Goal: Entertainment & Leisure: Consume media (video, audio)

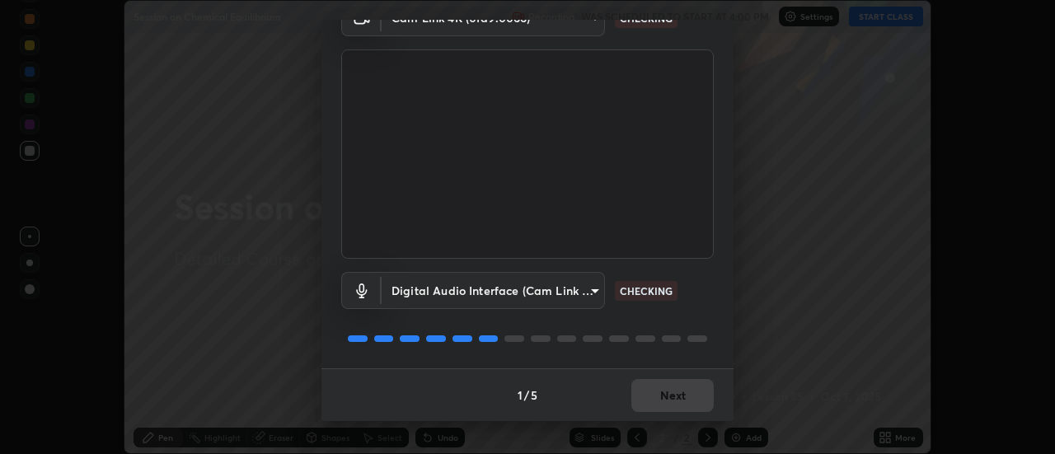
scroll to position [85, 0]
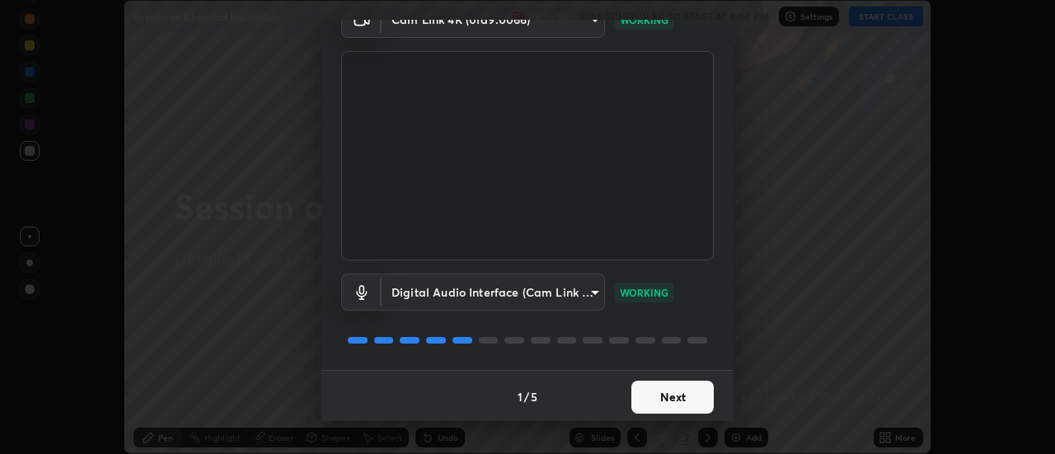
click at [686, 397] on button "Next" at bounding box center [672, 397] width 82 height 33
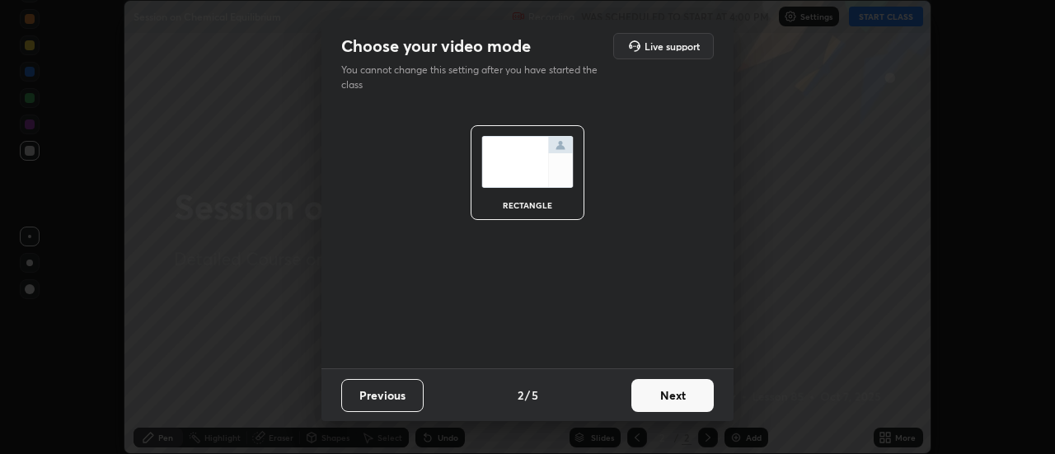
scroll to position [0, 0]
click at [690, 396] on button "Next" at bounding box center [672, 395] width 82 height 33
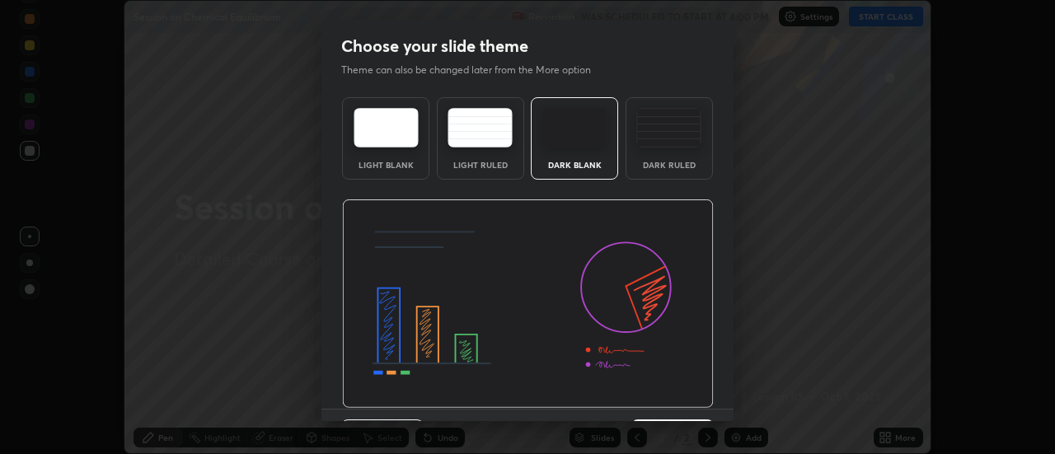
scroll to position [40, 0]
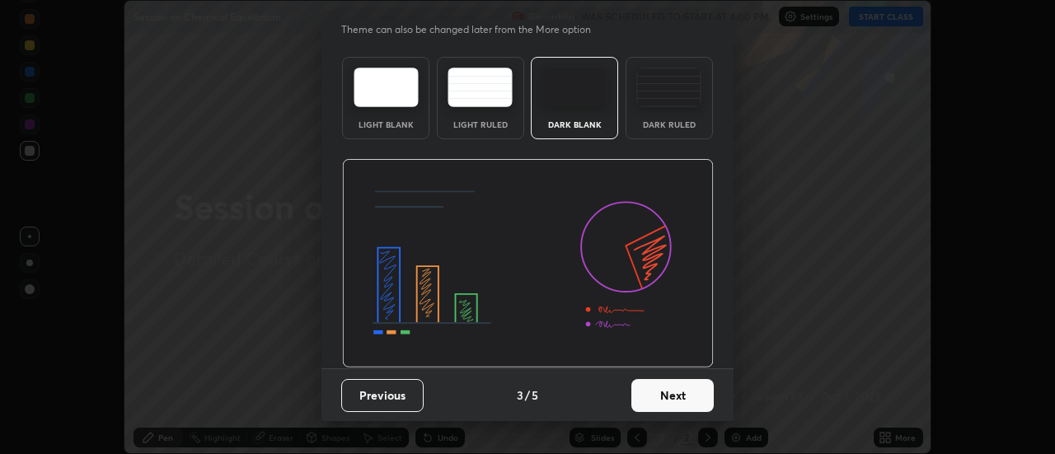
click at [687, 397] on button "Next" at bounding box center [672, 395] width 82 height 33
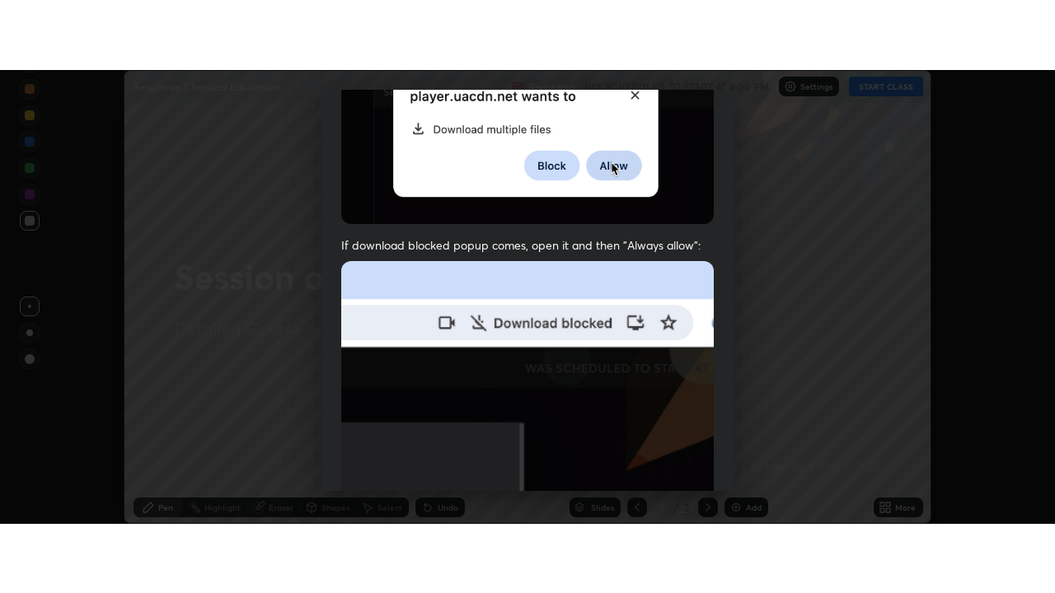
scroll to position [423, 0]
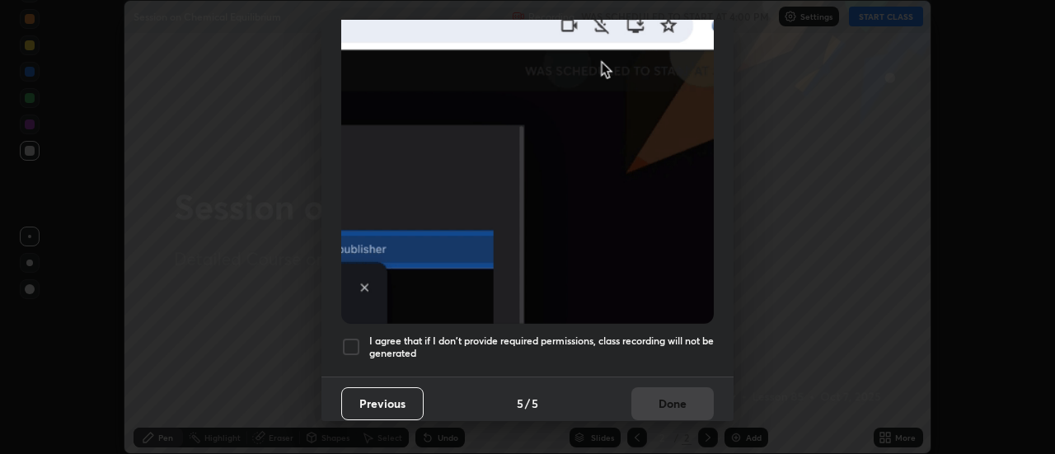
click at [668, 335] on h5 "I agree that if I don't provide required permissions, class recording will not …" at bounding box center [541, 348] width 344 height 26
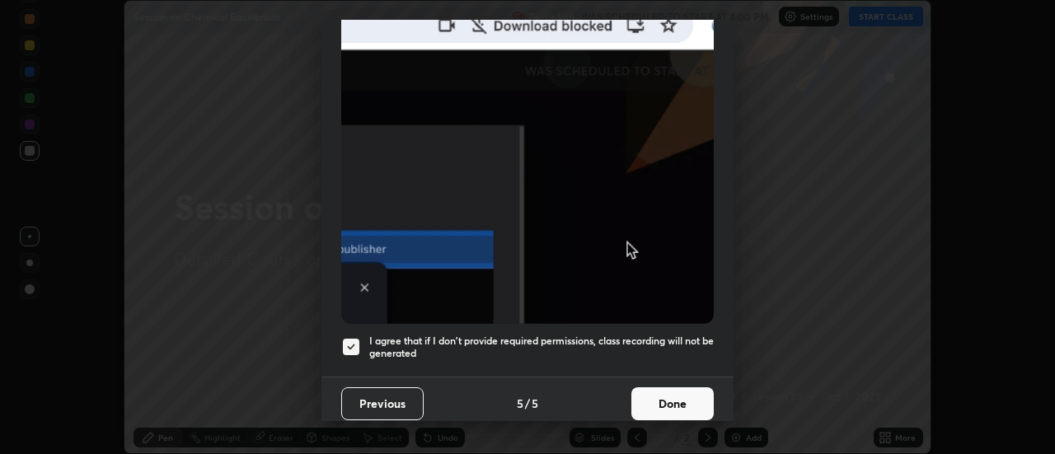
click at [667, 399] on button "Done" at bounding box center [672, 403] width 82 height 33
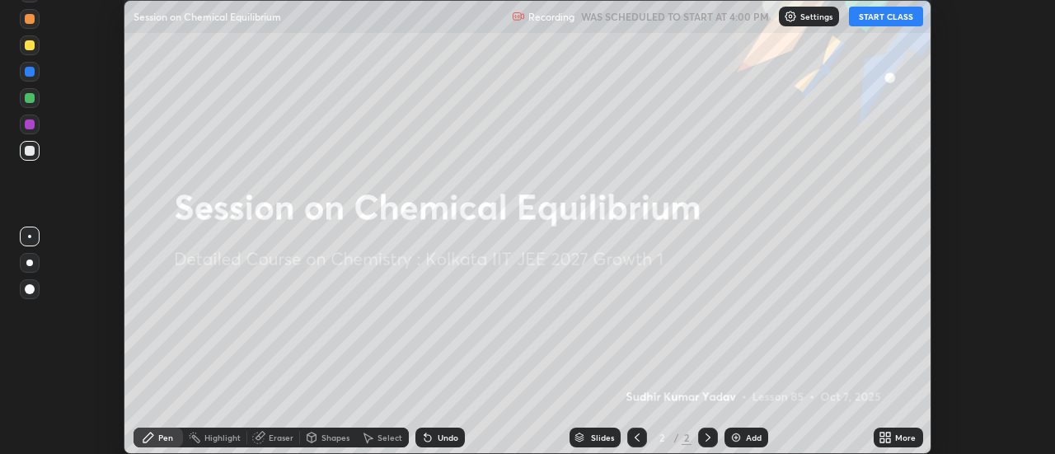
click at [868, 20] on button "START CLASS" at bounding box center [886, 17] width 74 height 20
click at [882, 432] on icon at bounding box center [884, 437] width 13 height 13
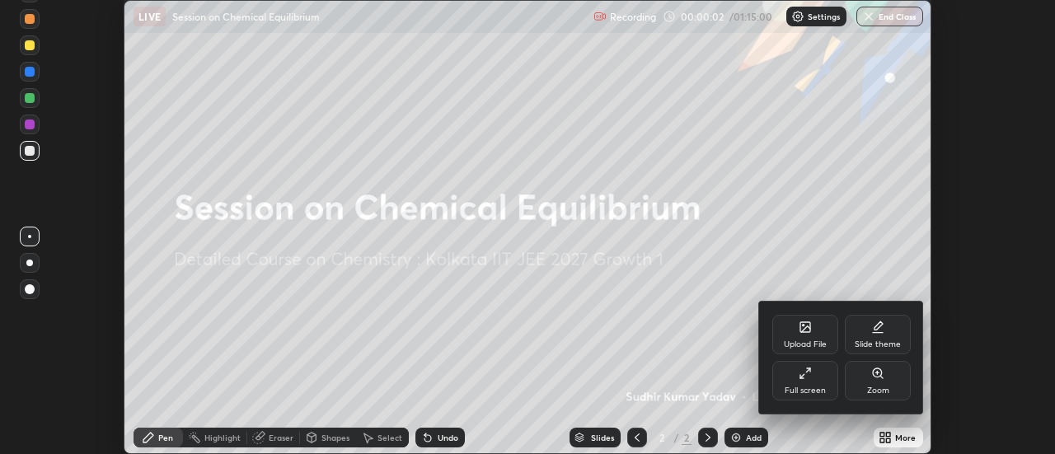
click at [799, 377] on icon at bounding box center [804, 373] width 13 height 13
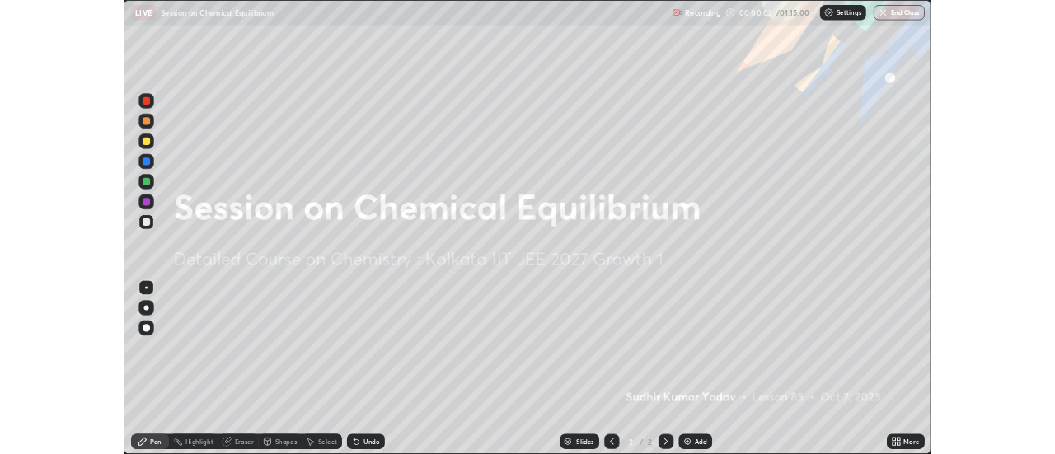
scroll to position [593, 1055]
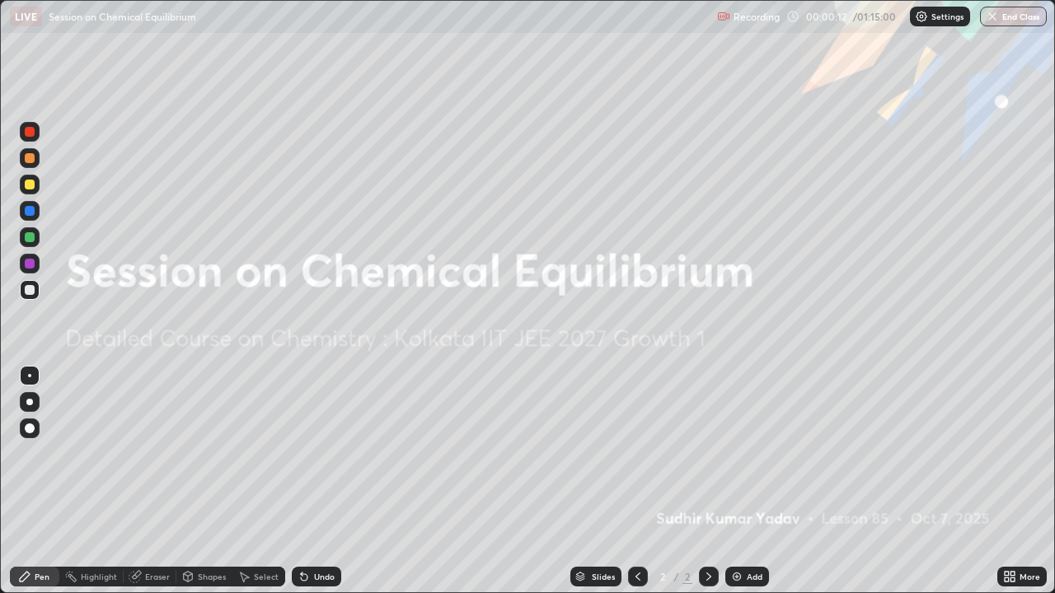
click at [732, 453] on img at bounding box center [736, 576] width 13 height 13
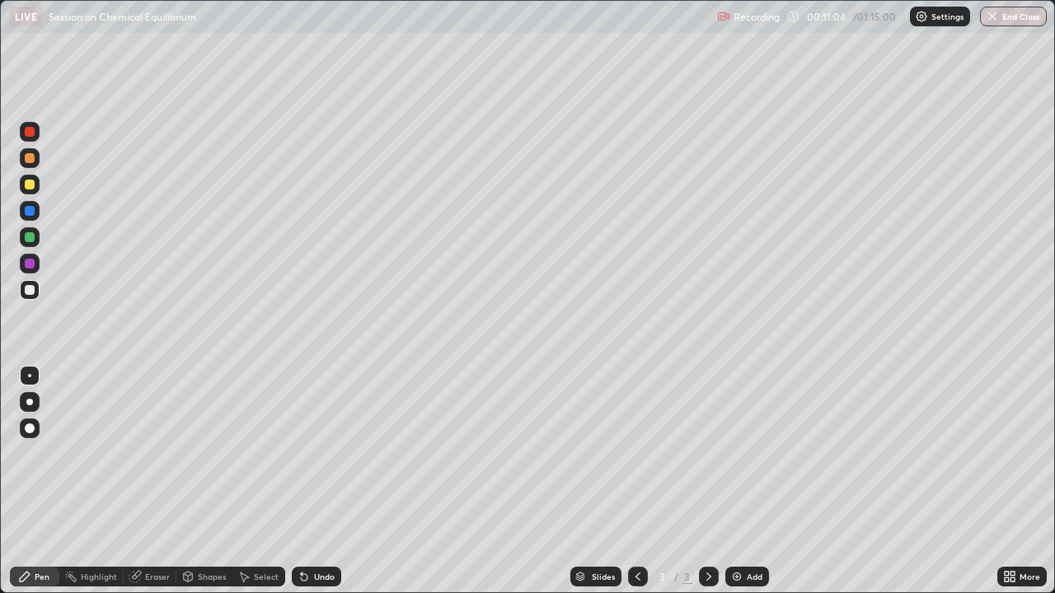
click at [1011, 453] on icon at bounding box center [1012, 574] width 4 height 4
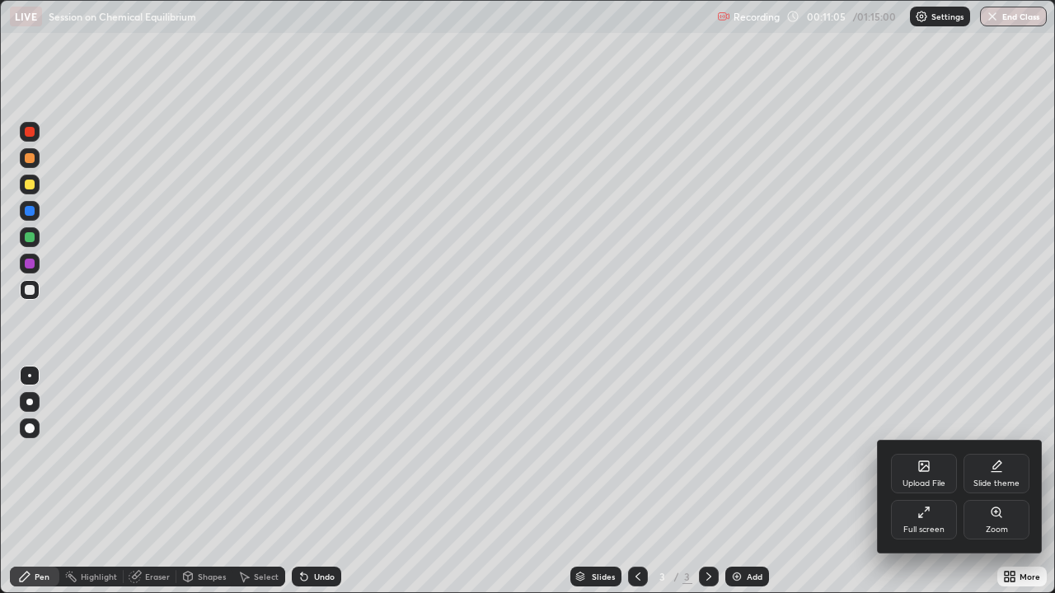
click at [920, 453] on icon at bounding box center [920, 515] width 3 height 3
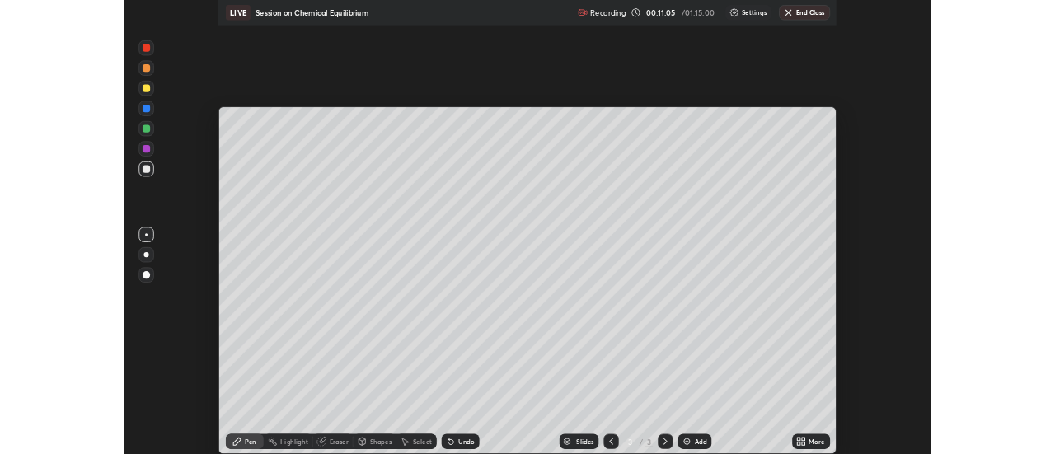
scroll to position [81948, 81347]
